Goal: Task Accomplishment & Management: Manage account settings

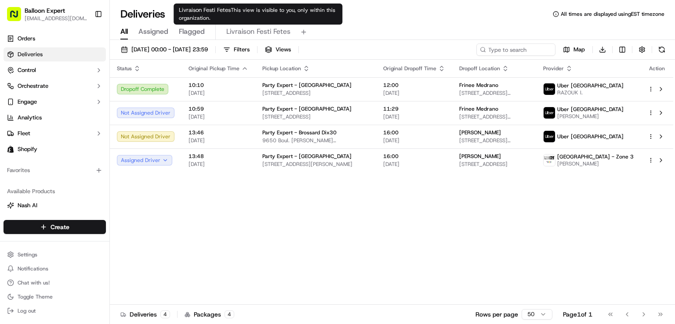
click at [252, 33] on span "Livraison Festi Fetes" at bounding box center [258, 31] width 64 height 11
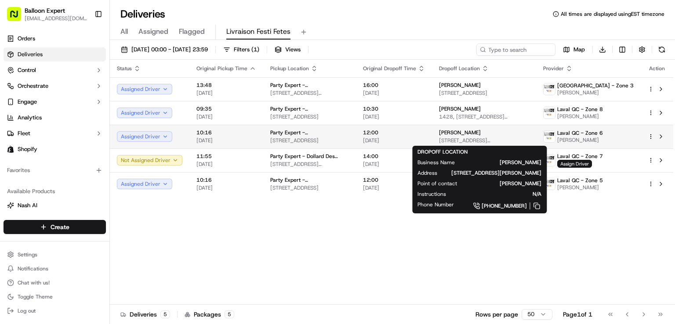
click at [507, 133] on div "Sarah Segal" at bounding box center [484, 132] width 90 height 7
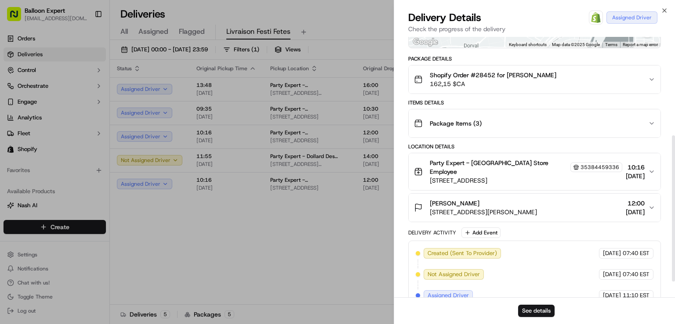
scroll to position [176, 0]
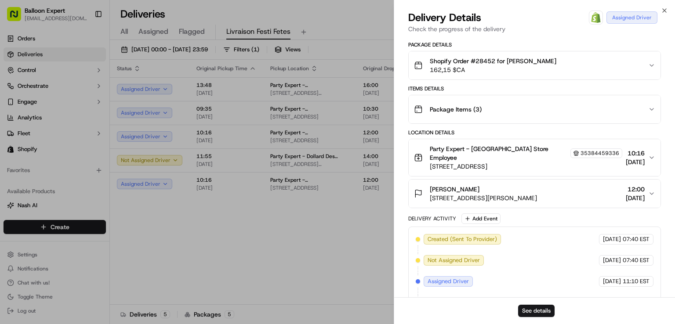
click at [650, 197] on icon "button" at bounding box center [651, 193] width 7 height 7
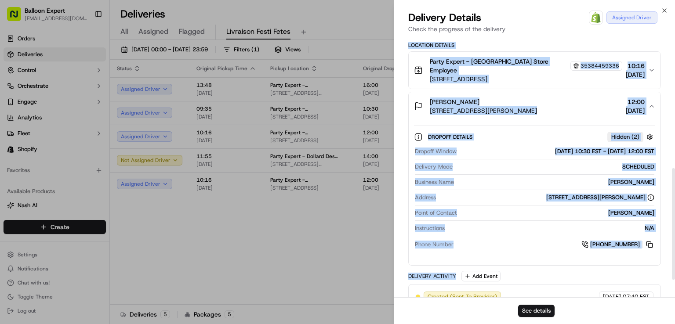
scroll to position [308, 0]
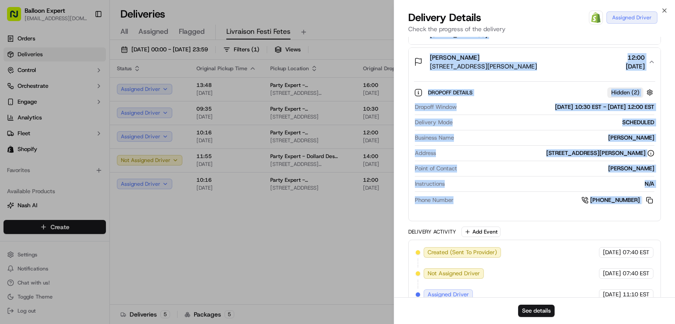
drag, startPoint x: 404, startPoint y: 100, endPoint x: 648, endPoint y: 221, distance: 271.5
click at [648, 221] on div "Provider Balloon Expert (Internal) Marie Roberge Driver Group Laval QC - Zone 6…" at bounding box center [534, 31] width 281 height 605
click at [661, 11] on icon "button" at bounding box center [664, 10] width 7 height 7
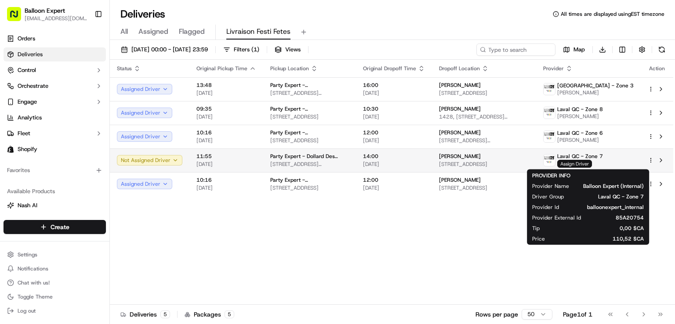
click at [592, 164] on span "Assign Driver" at bounding box center [574, 164] width 35 height 8
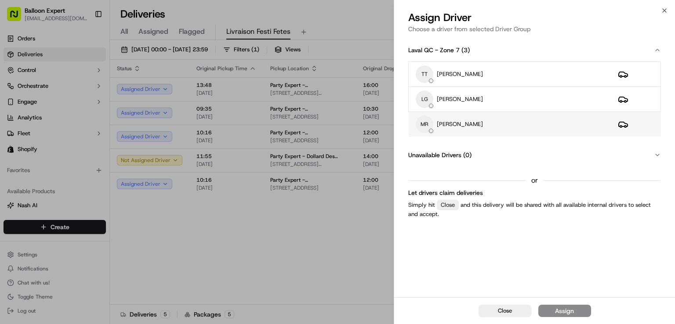
click at [495, 126] on div "MR Marie Roberge" at bounding box center [510, 125] width 188 height 18
click at [567, 310] on div "Assign" at bounding box center [564, 311] width 19 height 9
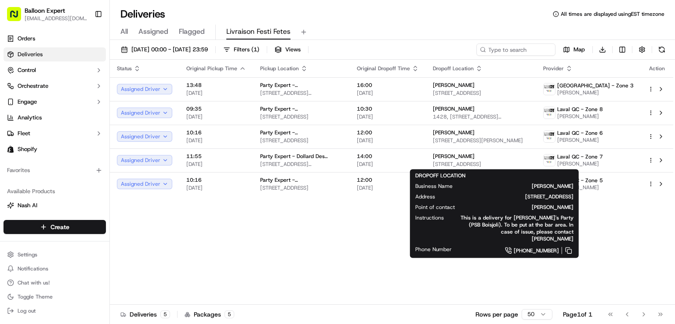
drag, startPoint x: 483, startPoint y: 155, endPoint x: 631, endPoint y: 269, distance: 186.9
click at [631, 269] on div "Status Original Pickup Time Pickup Location Original Dropoff Time Dropoff Locat…" at bounding box center [391, 182] width 563 height 245
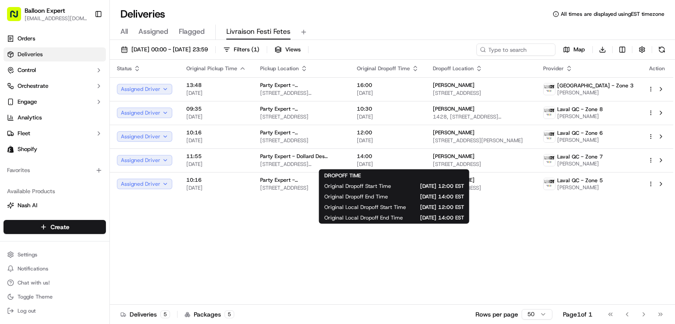
drag, startPoint x: 410, startPoint y: 162, endPoint x: 560, endPoint y: 239, distance: 169.2
click at [560, 239] on div "Status Original Pickup Time Pickup Location Original Dropoff Time Dropoff Locat…" at bounding box center [391, 182] width 563 height 245
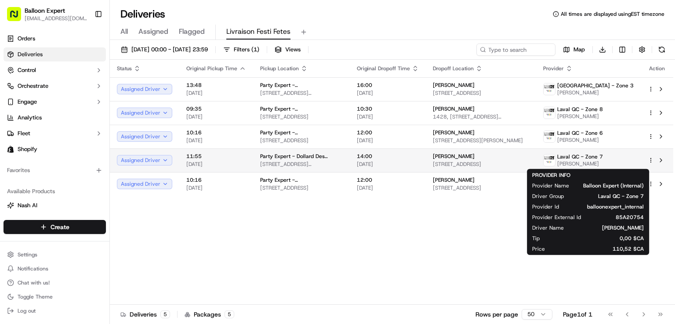
click at [473, 157] on span "[PERSON_NAME]" at bounding box center [454, 156] width 42 height 7
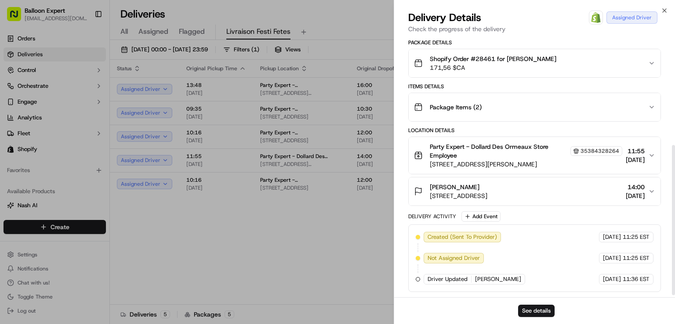
scroll to position [191, 0]
click at [654, 190] on icon "button" at bounding box center [651, 191] width 7 height 7
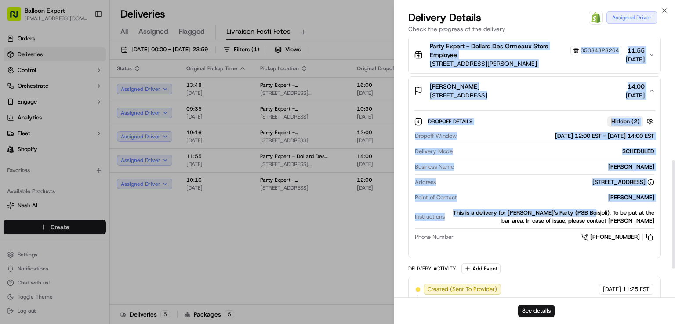
scroll to position [322, 0]
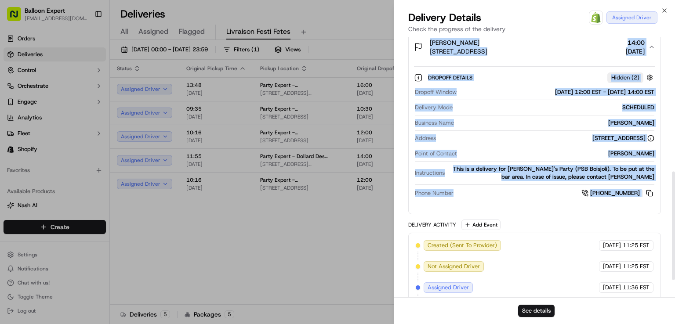
drag, startPoint x: 406, startPoint y: 130, endPoint x: 648, endPoint y: 215, distance: 257.3
click at [648, 215] on div "Provider Balloon Expert (Internal) Marie Roberge Driver Group Laval QC - Zone 7…" at bounding box center [534, 20] width 281 height 612
click at [663, 11] on icon "button" at bounding box center [664, 10] width 7 height 7
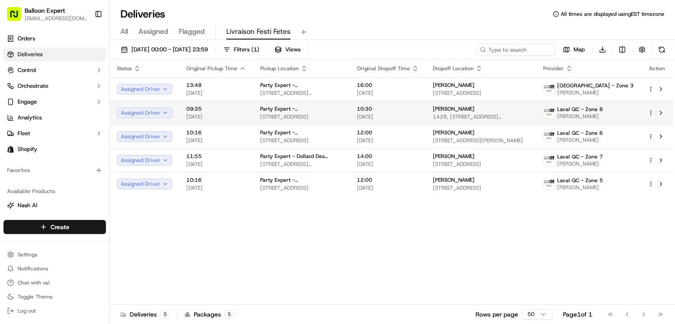
click at [464, 115] on span "1428, [STREET_ADDRESS][PERSON_NAME]" at bounding box center [481, 116] width 96 height 7
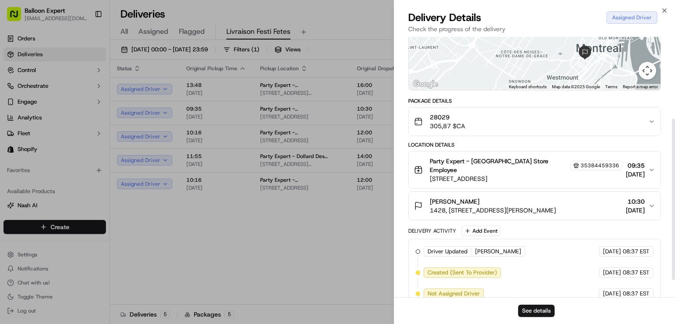
scroll to position [132, 0]
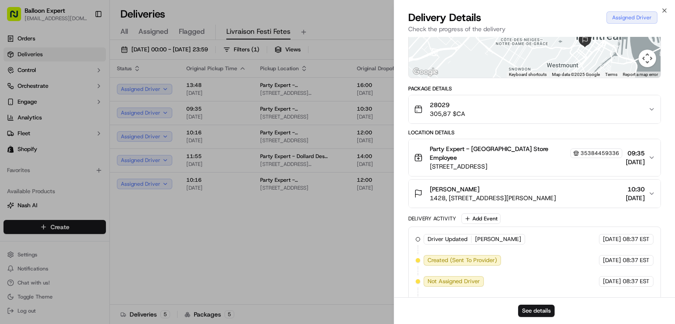
click at [648, 197] on icon "button" at bounding box center [651, 193] width 7 height 7
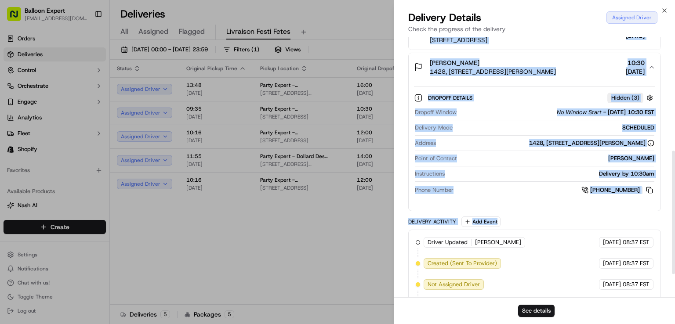
scroll to position [264, 0]
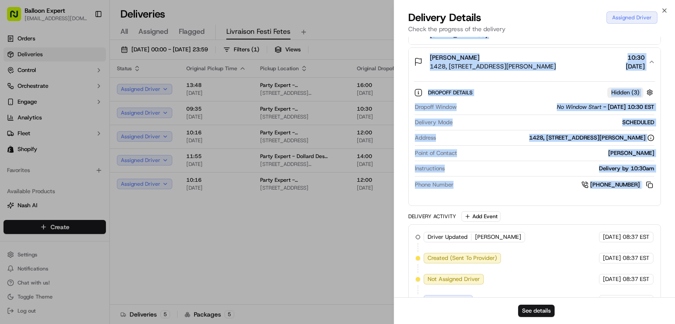
drag, startPoint x: 408, startPoint y: 143, endPoint x: 649, endPoint y: 204, distance: 248.9
click at [649, 204] on div "Provider Balloon Expert (Internal) Thierry Tranquille Driver Group Laval QC - Z…" at bounding box center [534, 45] width 281 height 545
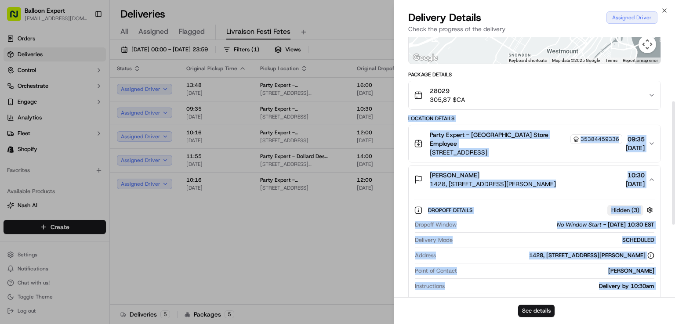
scroll to position [132, 0]
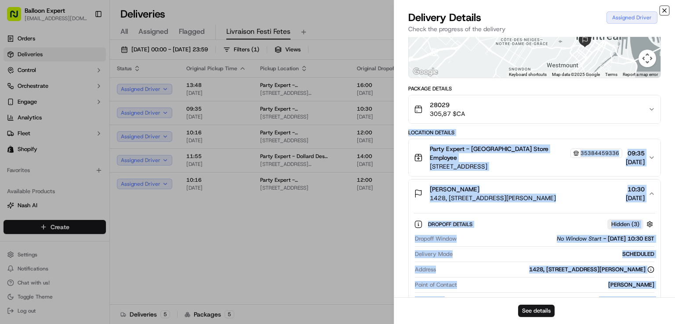
click at [667, 7] on icon "button" at bounding box center [664, 10] width 7 height 7
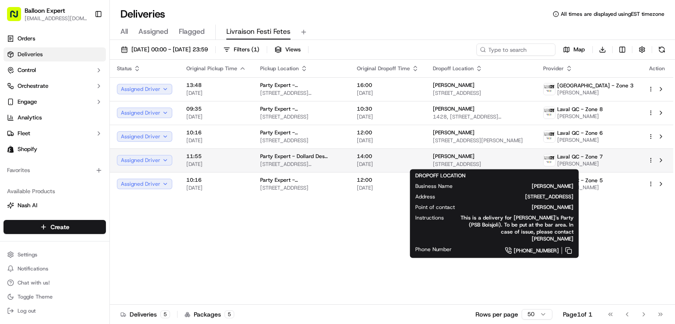
click at [454, 157] on span "[PERSON_NAME]" at bounding box center [454, 156] width 42 height 7
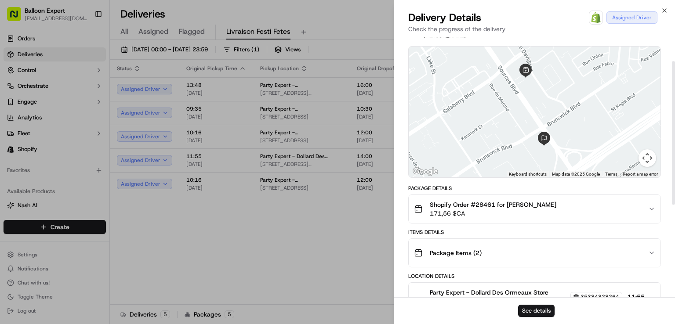
scroll to position [44, 0]
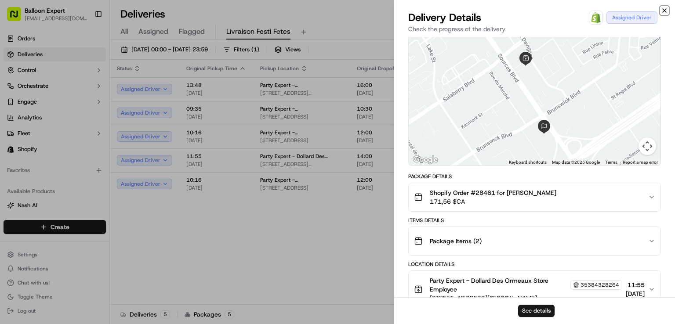
click at [664, 11] on icon "button" at bounding box center [664, 10] width 7 height 7
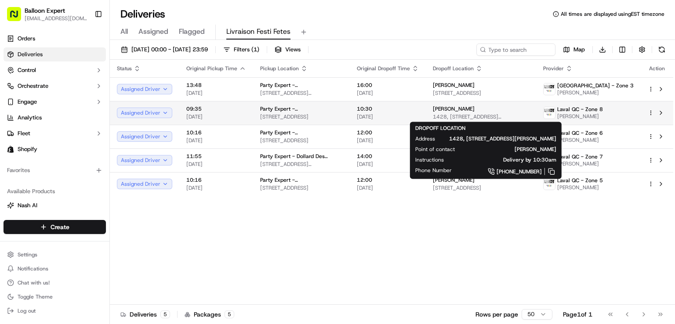
click at [481, 111] on div "Petra Alves" at bounding box center [481, 108] width 96 height 7
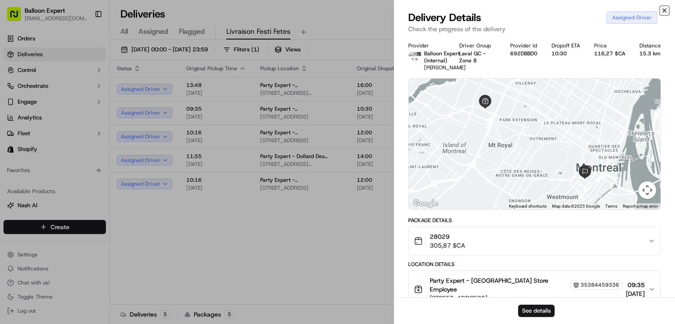
click at [661, 10] on icon "button" at bounding box center [664, 10] width 7 height 7
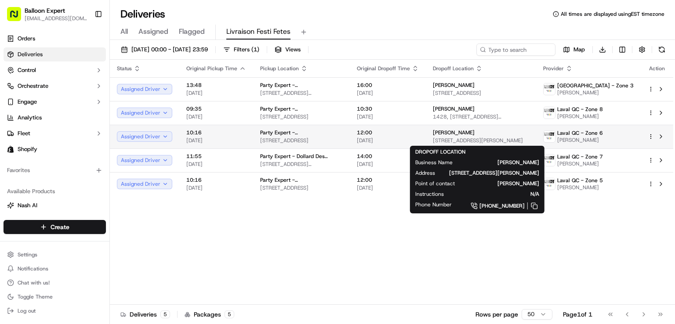
click at [510, 140] on span "5775 Rue Ferrier, Mont-Royal, QC H4P 1N3, Canada" at bounding box center [481, 140] width 96 height 7
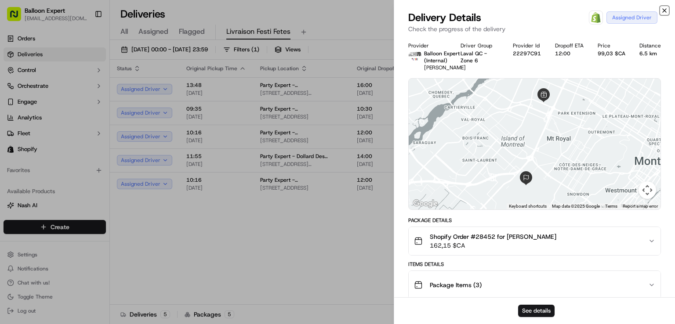
click at [664, 8] on icon "button" at bounding box center [664, 10] width 7 height 7
